Goal: Find specific page/section: Find specific page/section

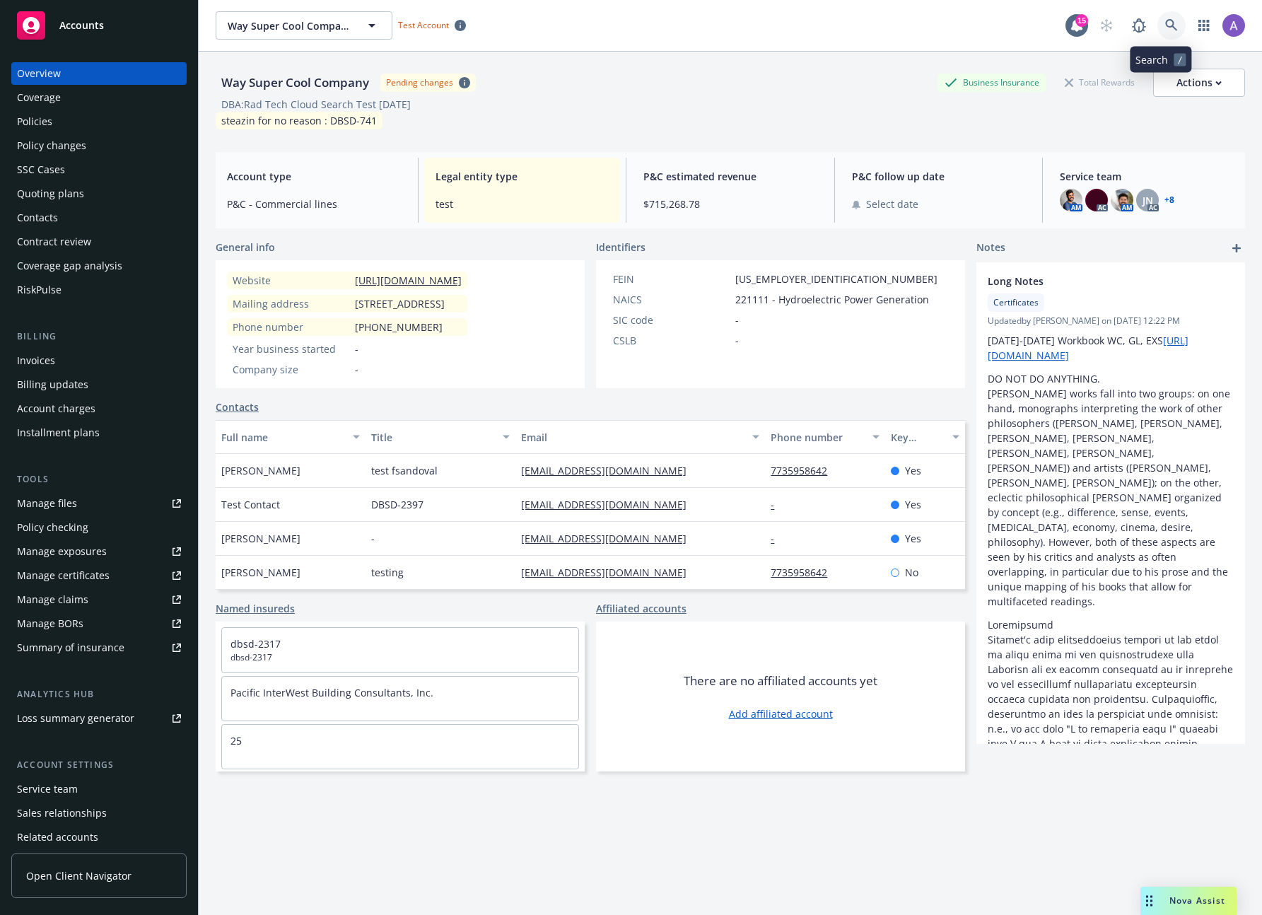
click at [1169, 25] on link at bounding box center [1171, 25] width 28 height 28
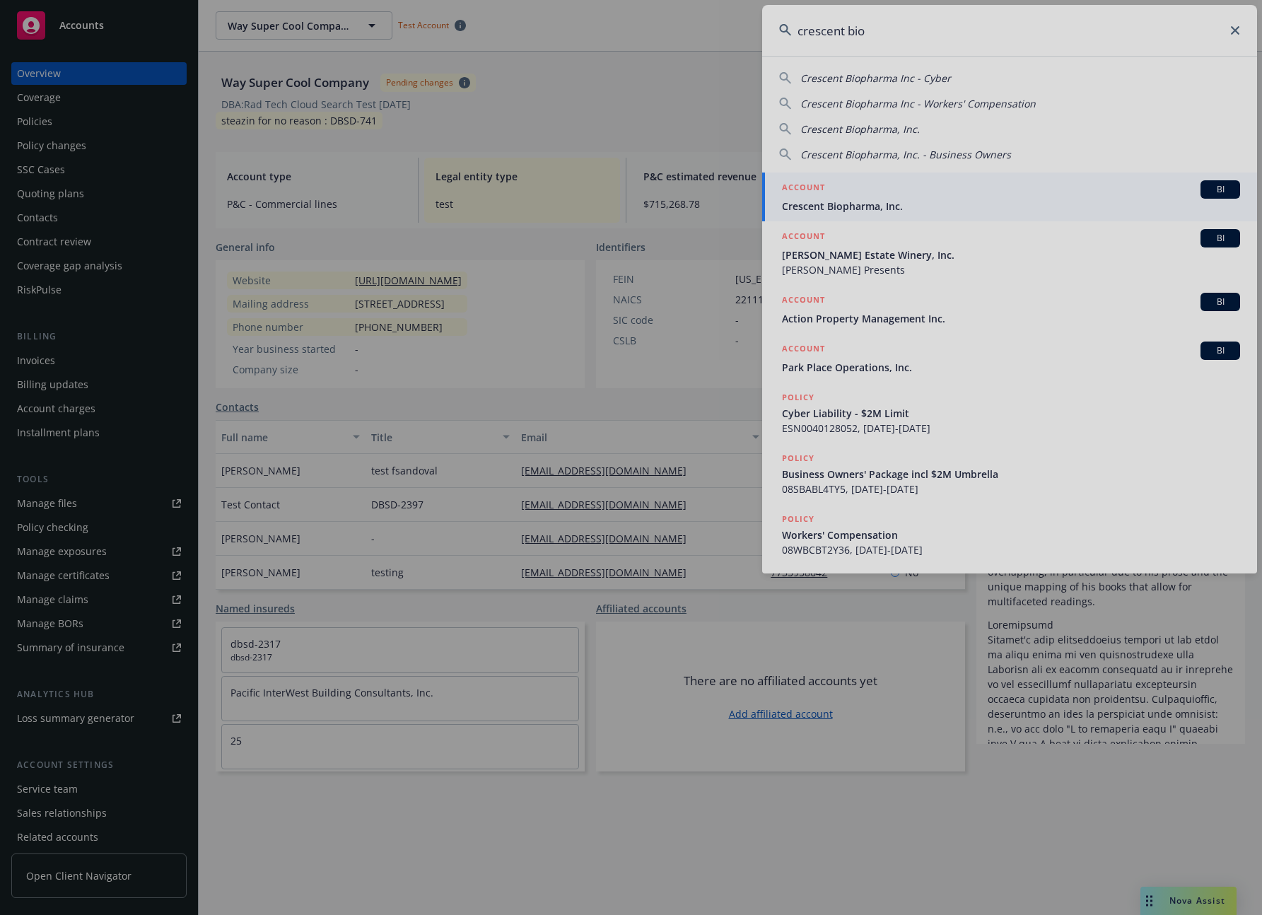
type input "crescent bio"
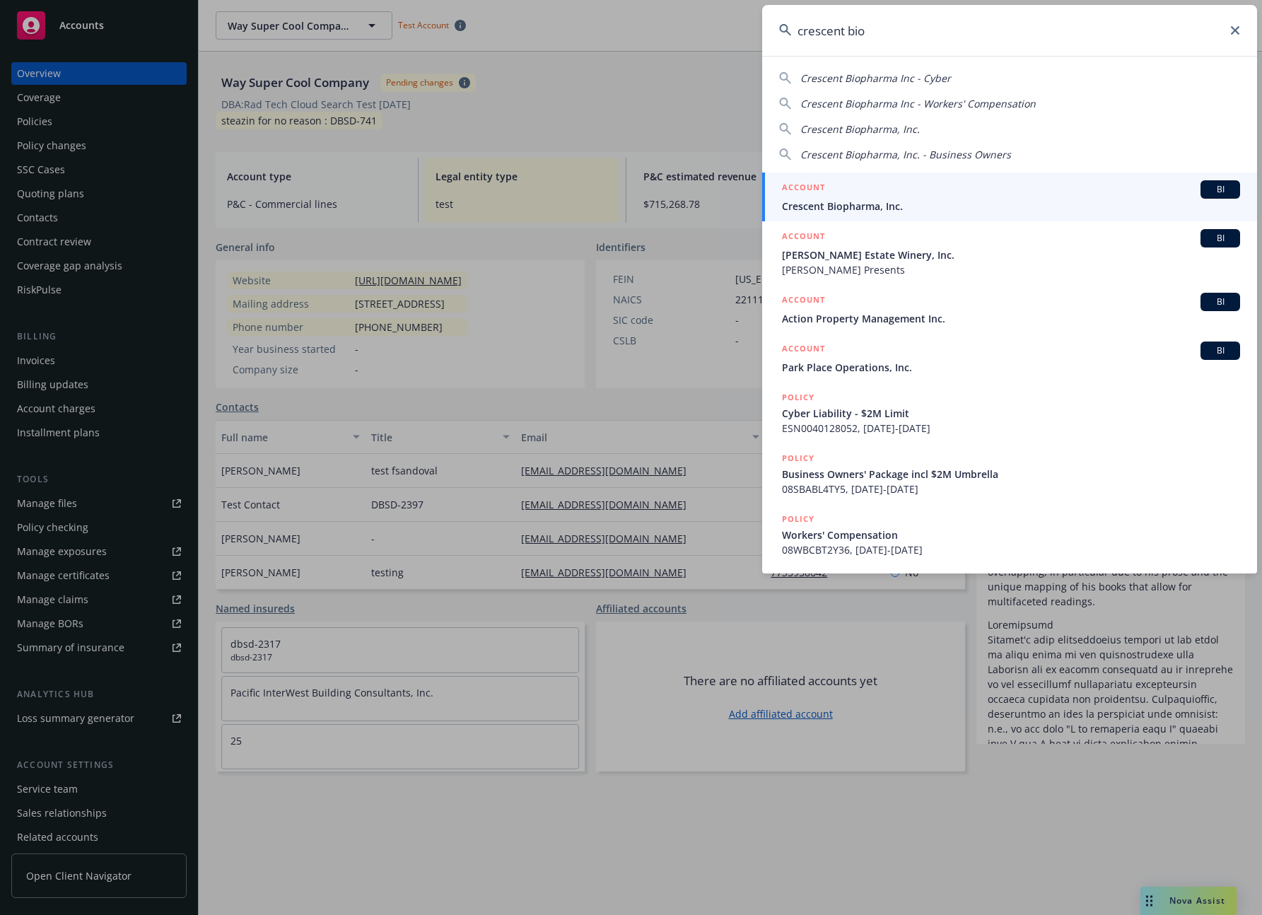
click at [865, 192] on div "ACCOUNT BI" at bounding box center [1011, 189] width 458 height 18
